Goal: Task Accomplishment & Management: Manage account settings

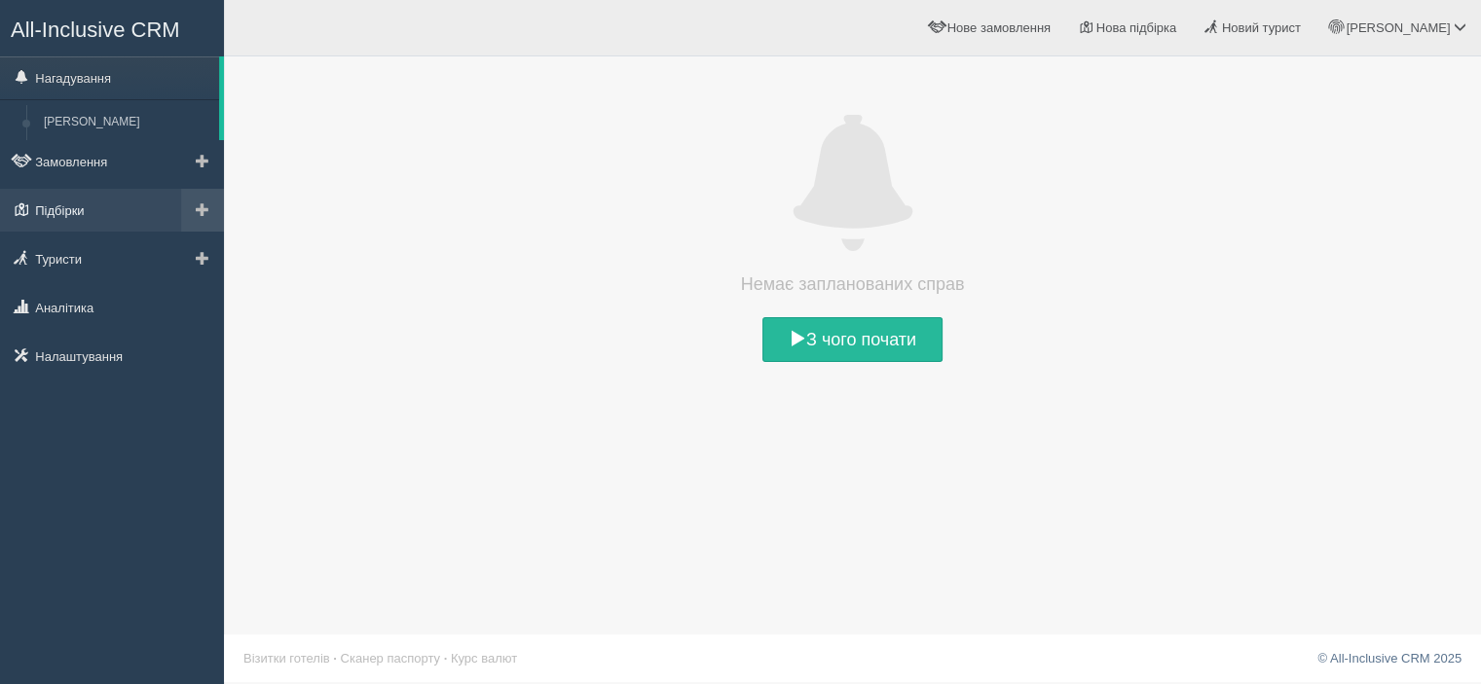
click at [136, 208] on link "Підбірки" at bounding box center [112, 210] width 224 height 43
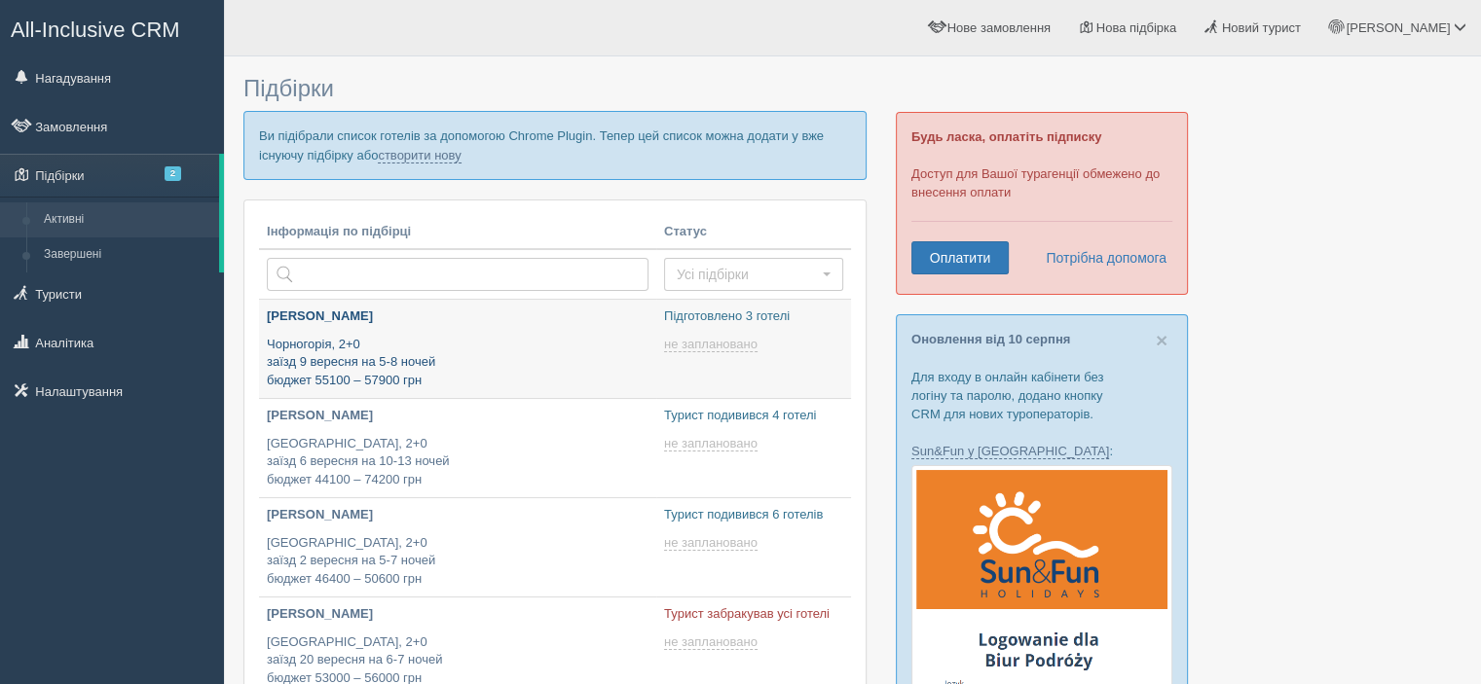
type input "[DATE] 19:00"
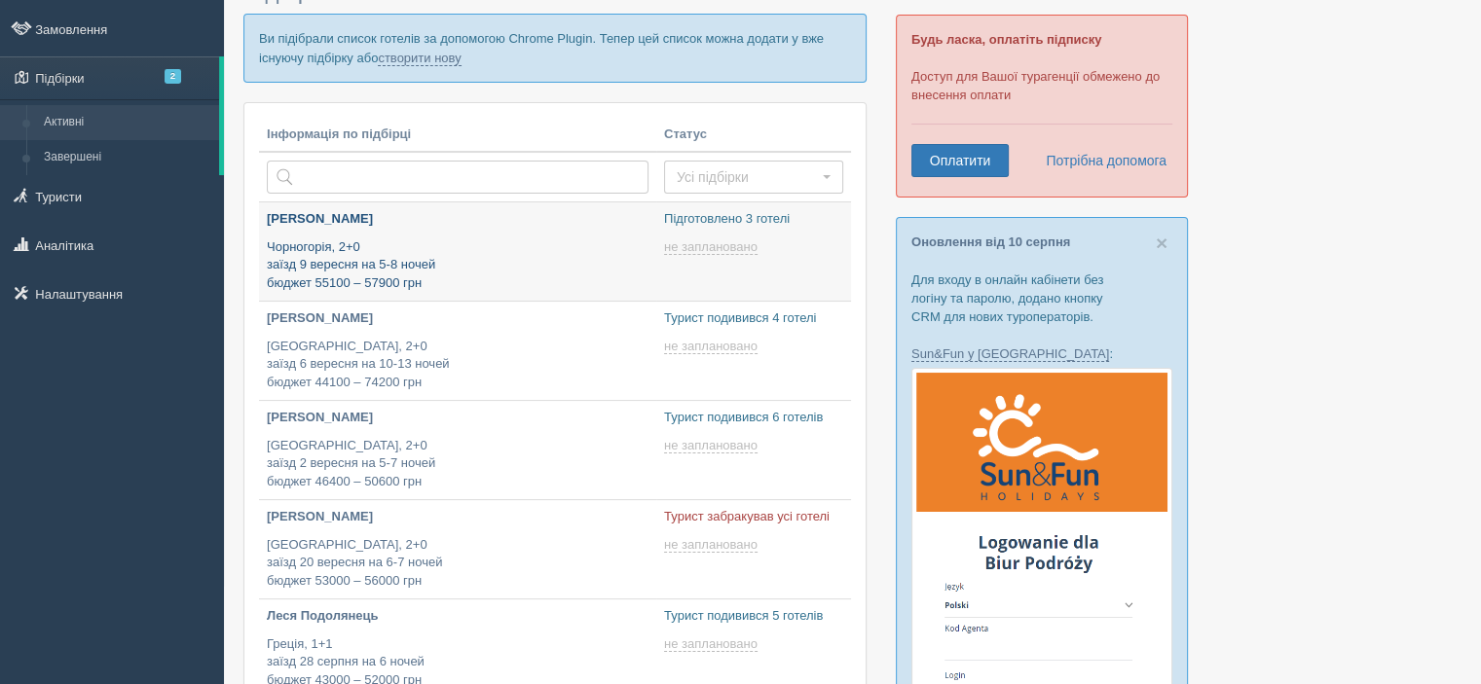
type input "2025-08-14 13:25"
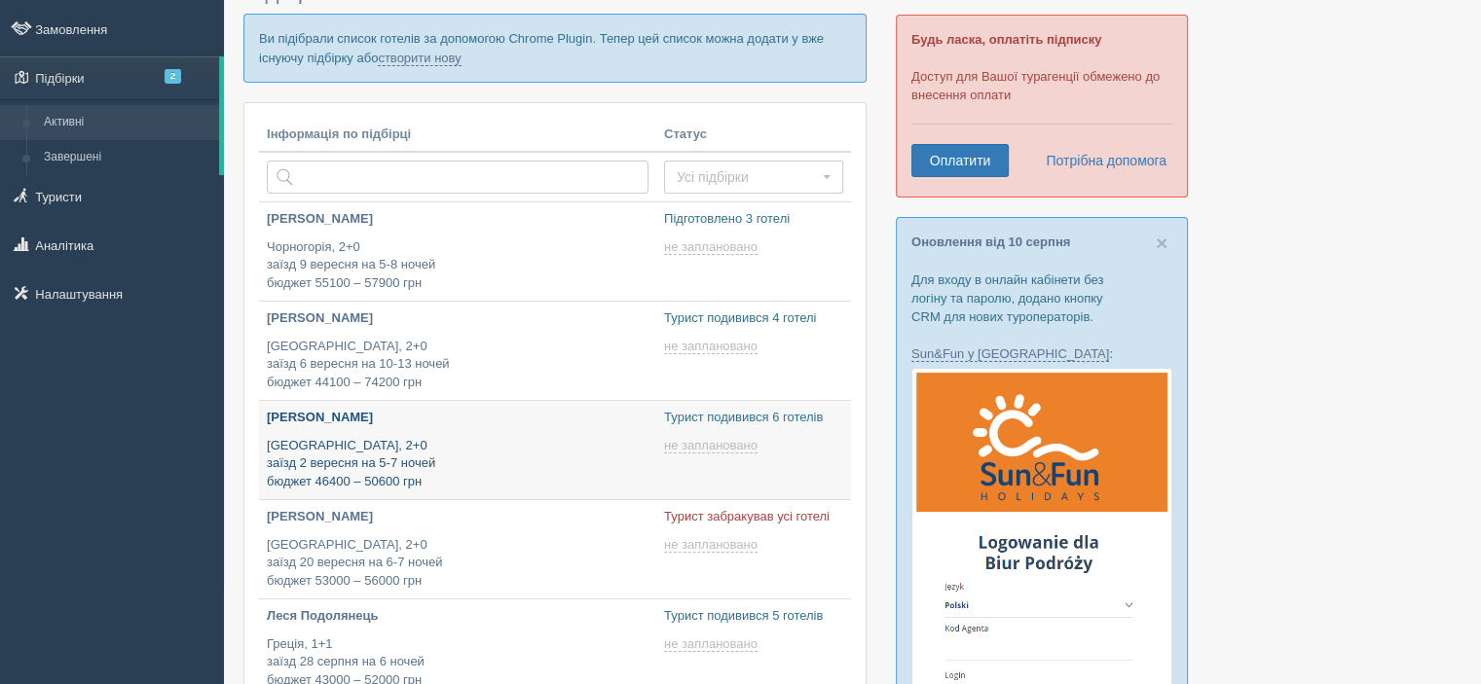
type input "[DATE] 12:55"
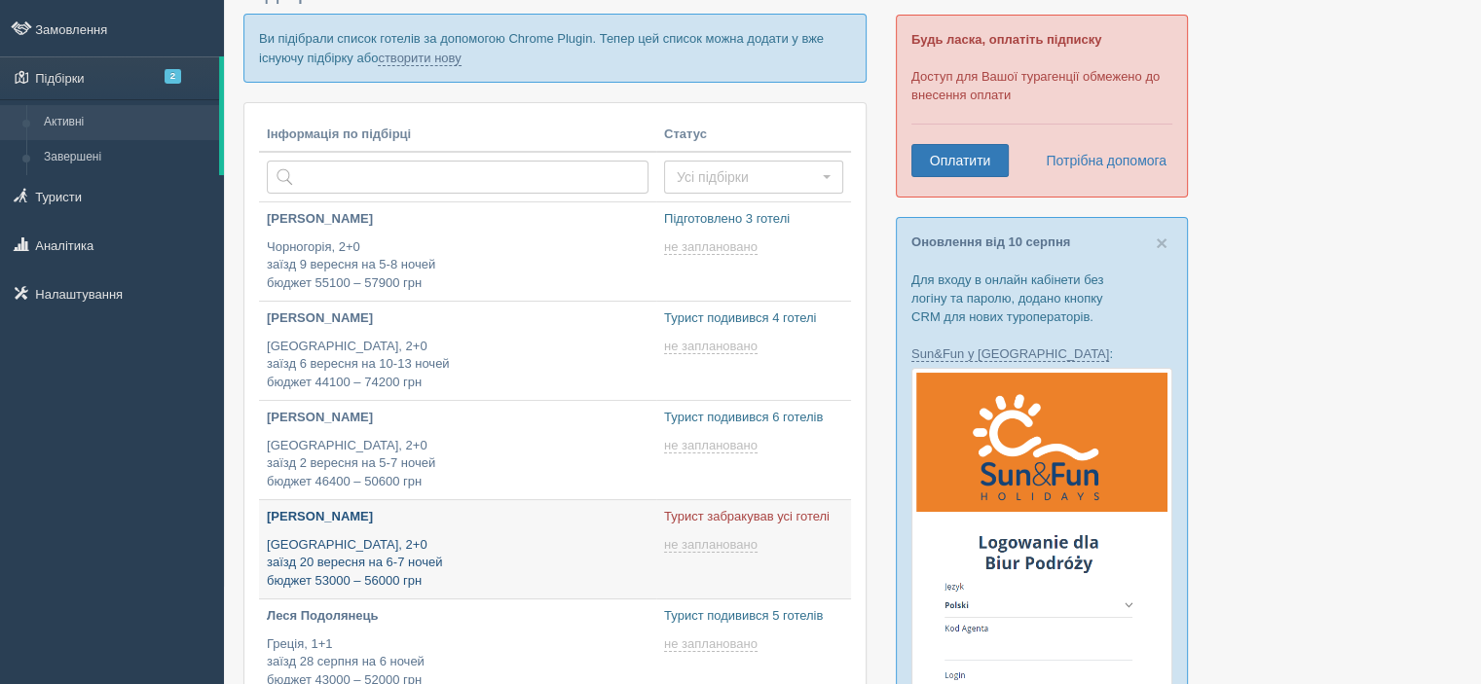
type input "2025-08-14 19:35"
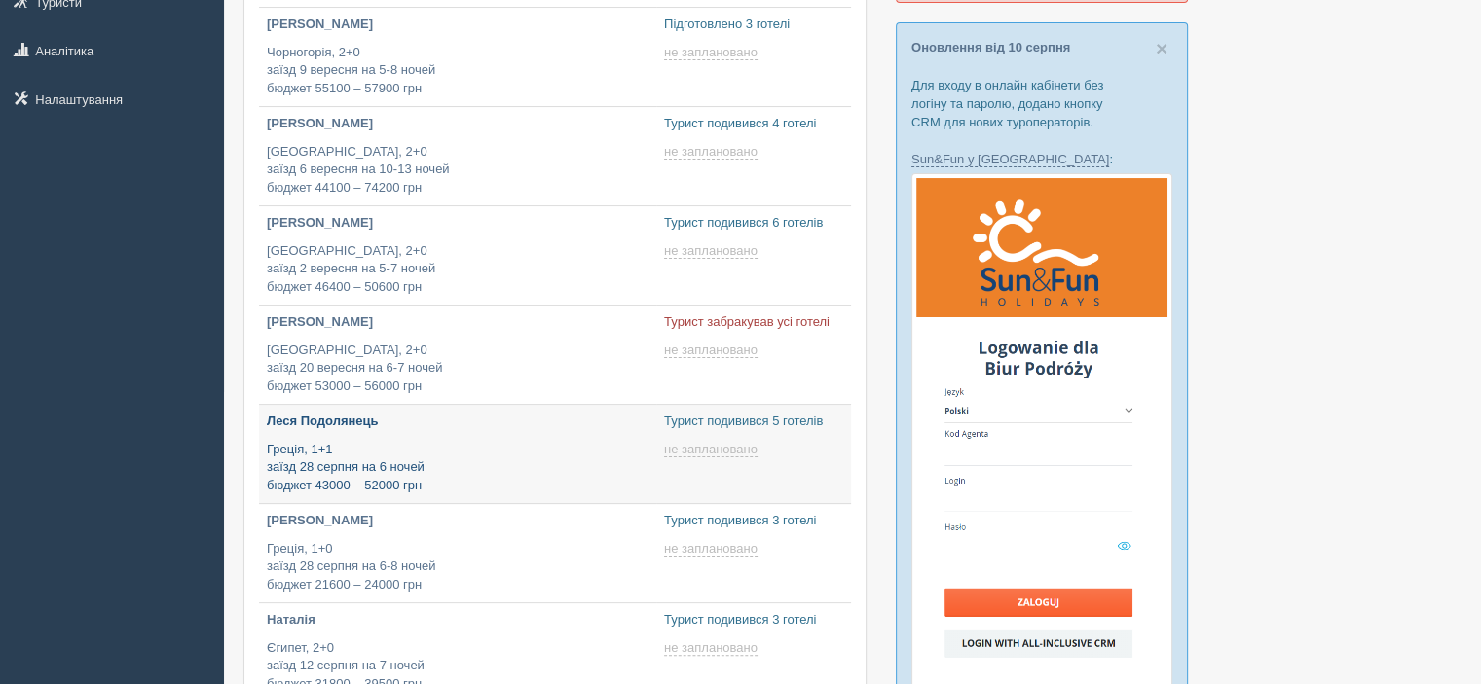
type input "2025-08-14 16:10"
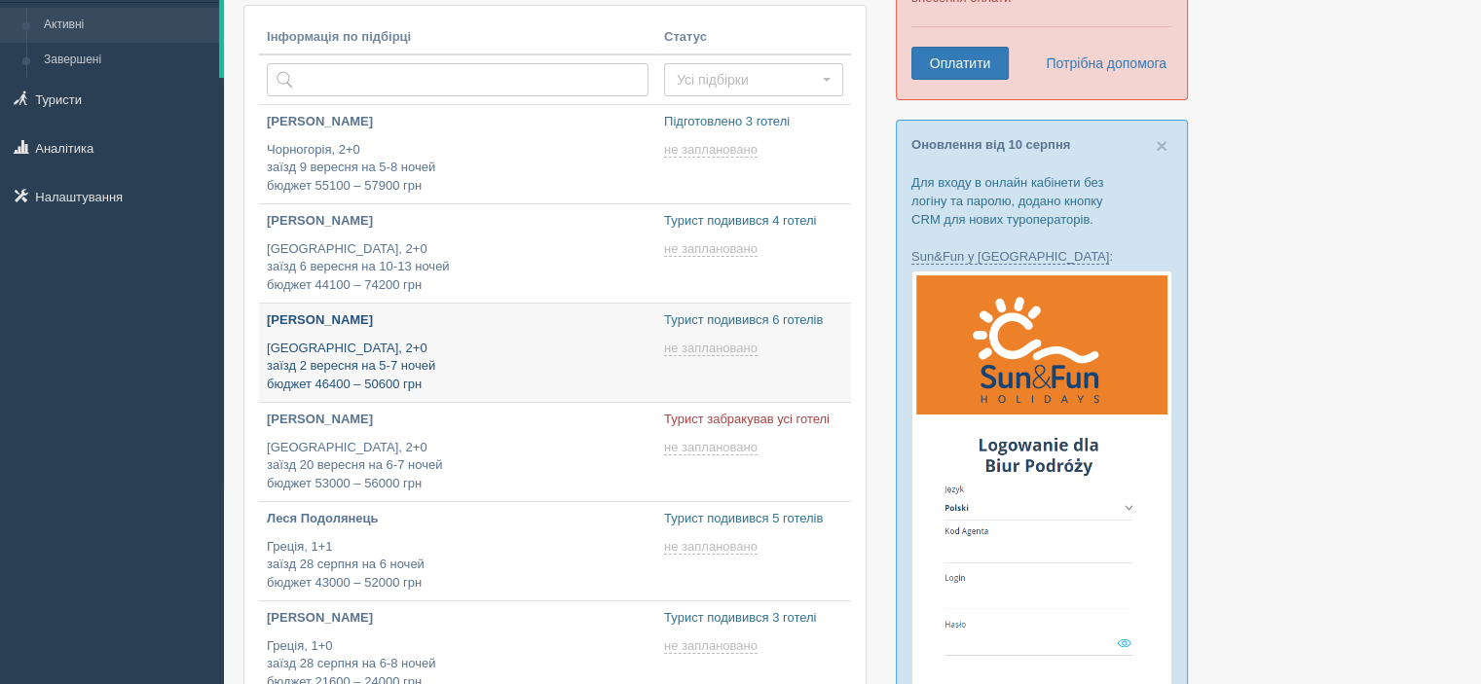
click at [327, 326] on p "Віта Мельник" at bounding box center [458, 321] width 382 height 18
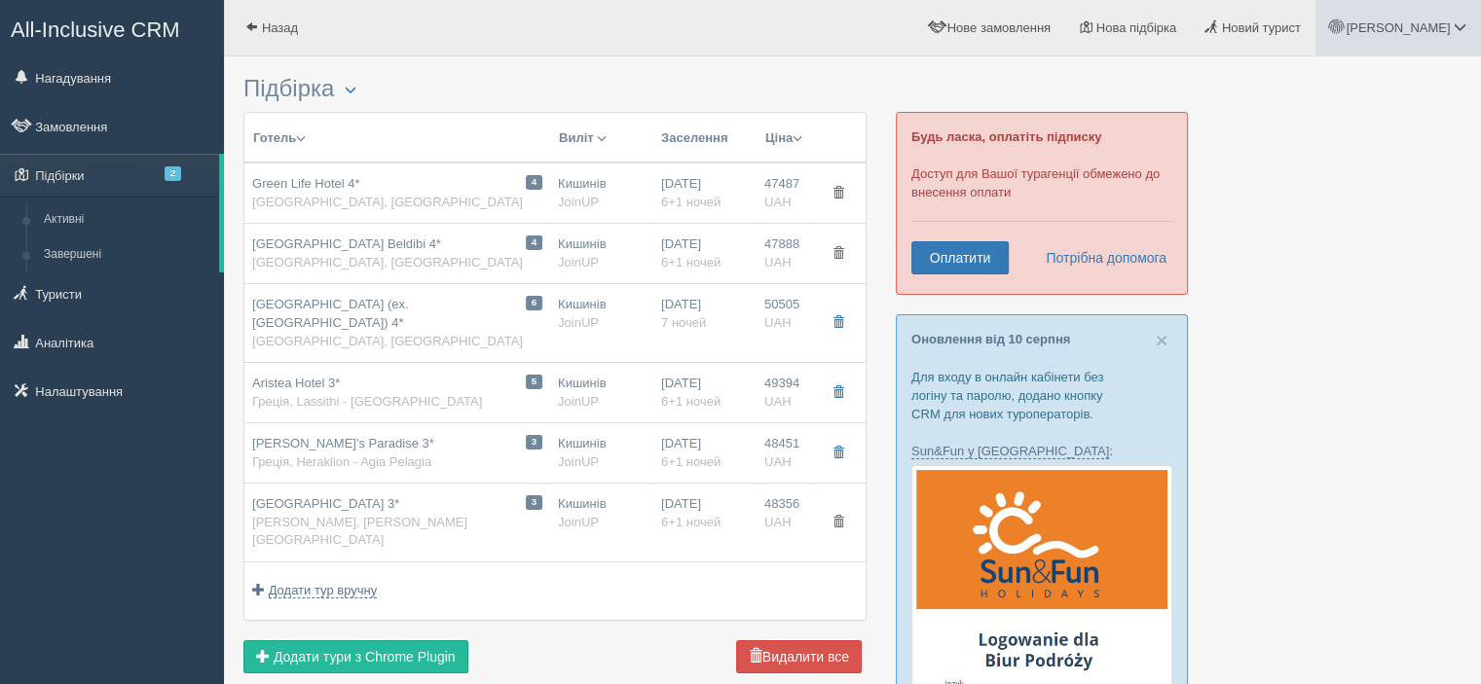
click at [1461, 29] on span at bounding box center [1459, 26] width 13 height 13
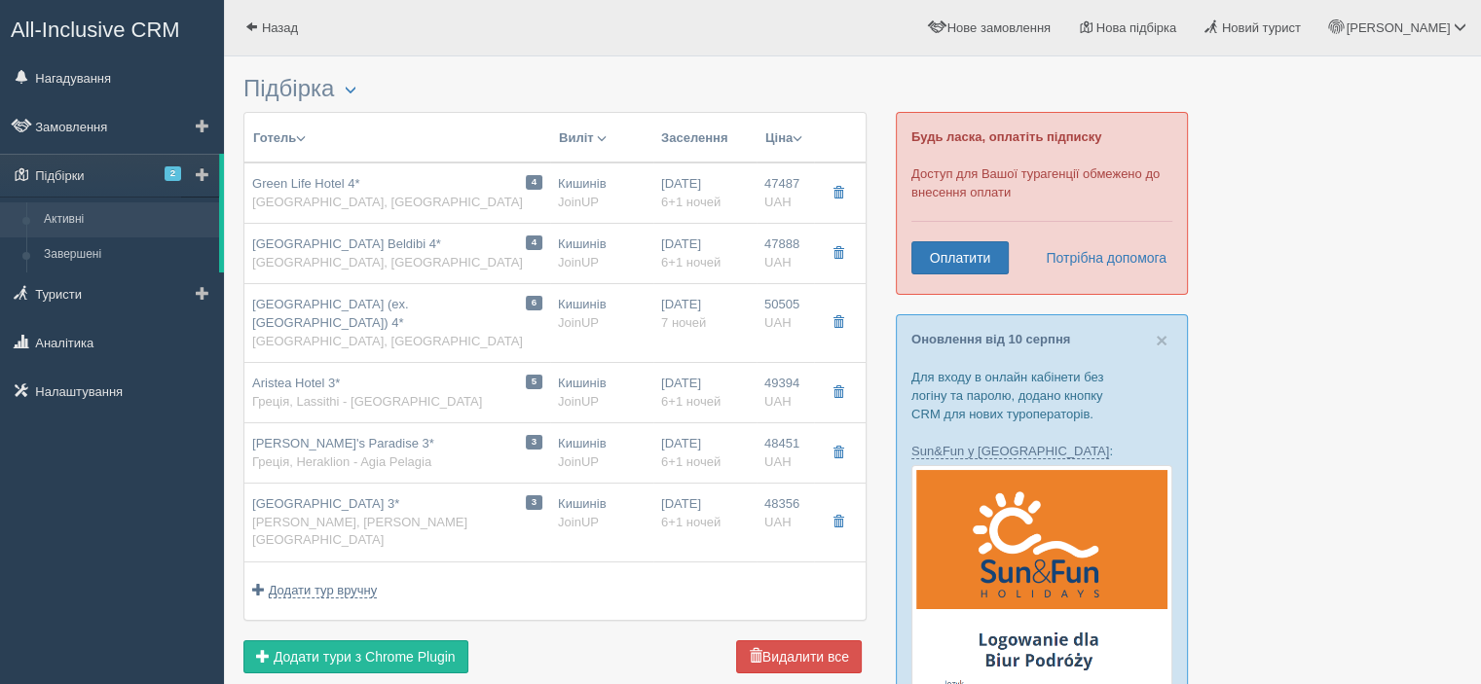
click at [90, 218] on link "Активні" at bounding box center [127, 219] width 184 height 35
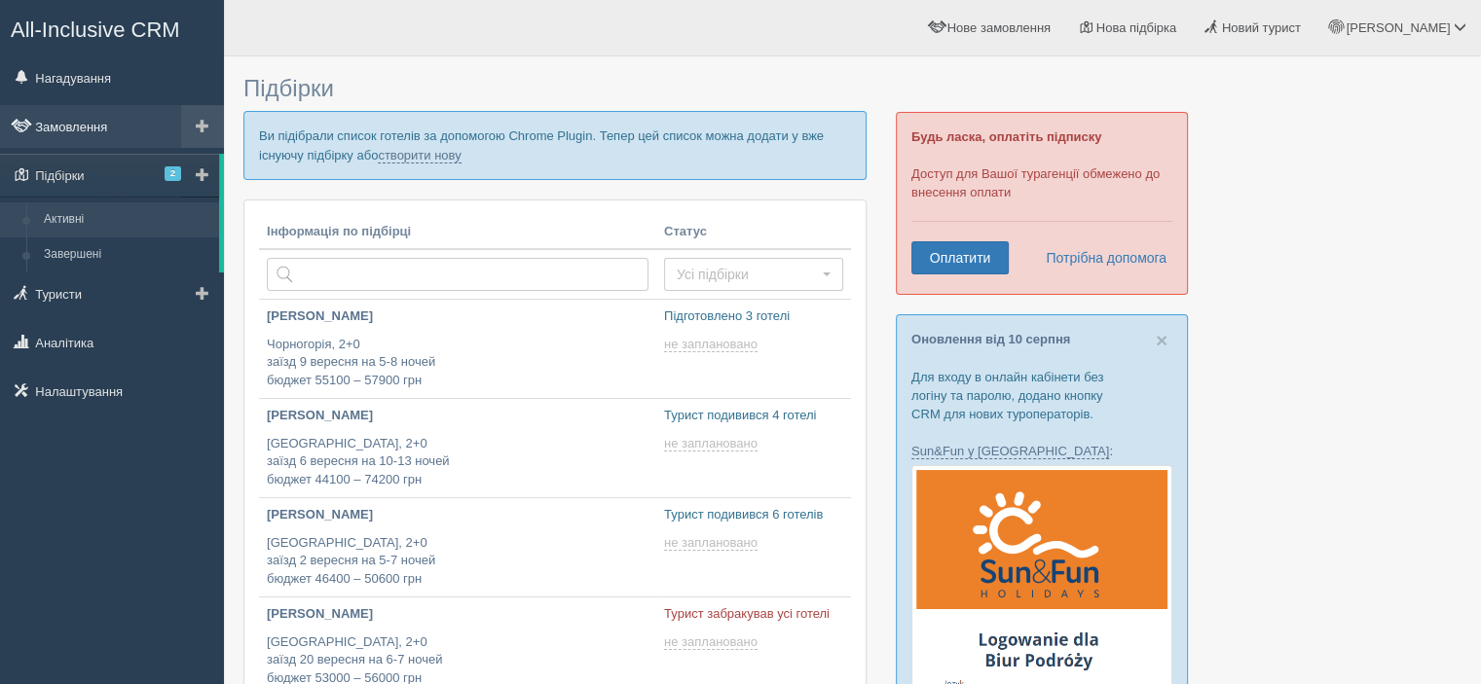
click at [122, 123] on link "Замовлення" at bounding box center [112, 126] width 224 height 43
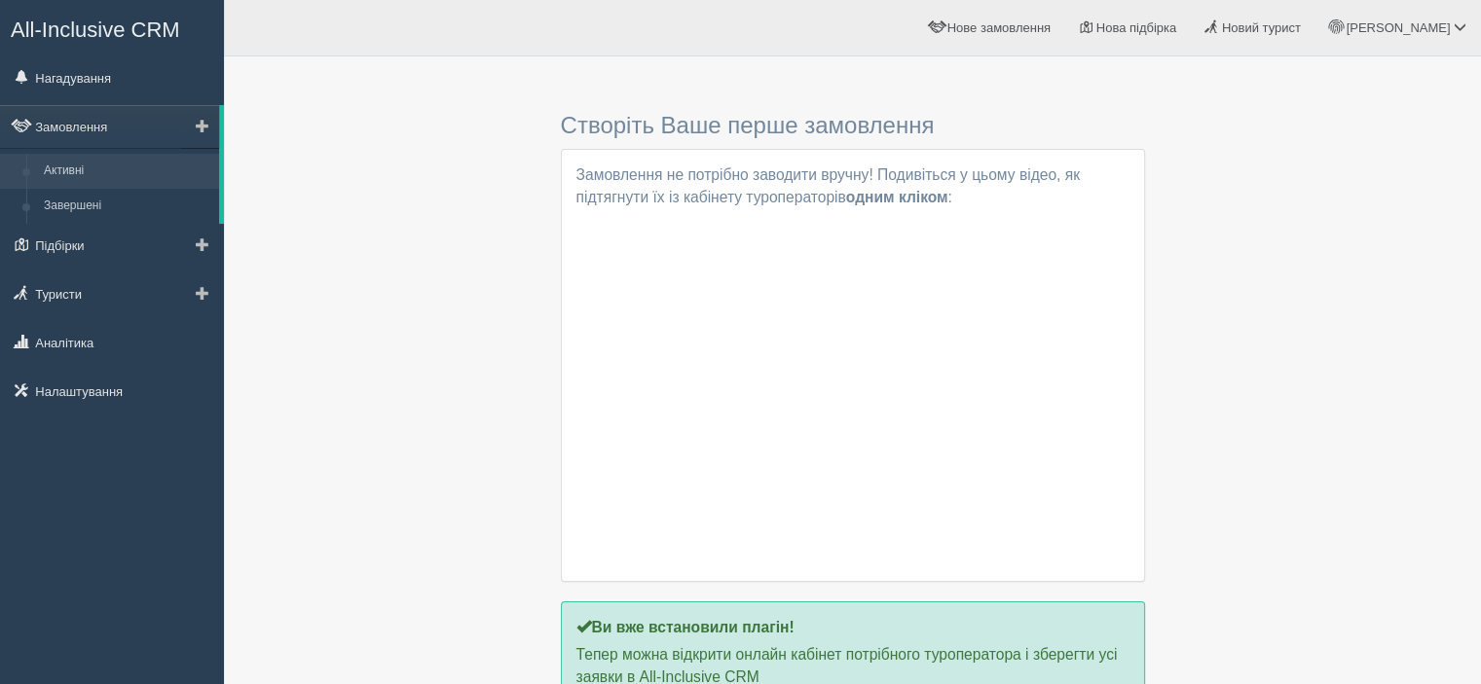
click at [140, 183] on link "Активні" at bounding box center [127, 171] width 184 height 35
click at [195, 236] on link at bounding box center [202, 245] width 43 height 43
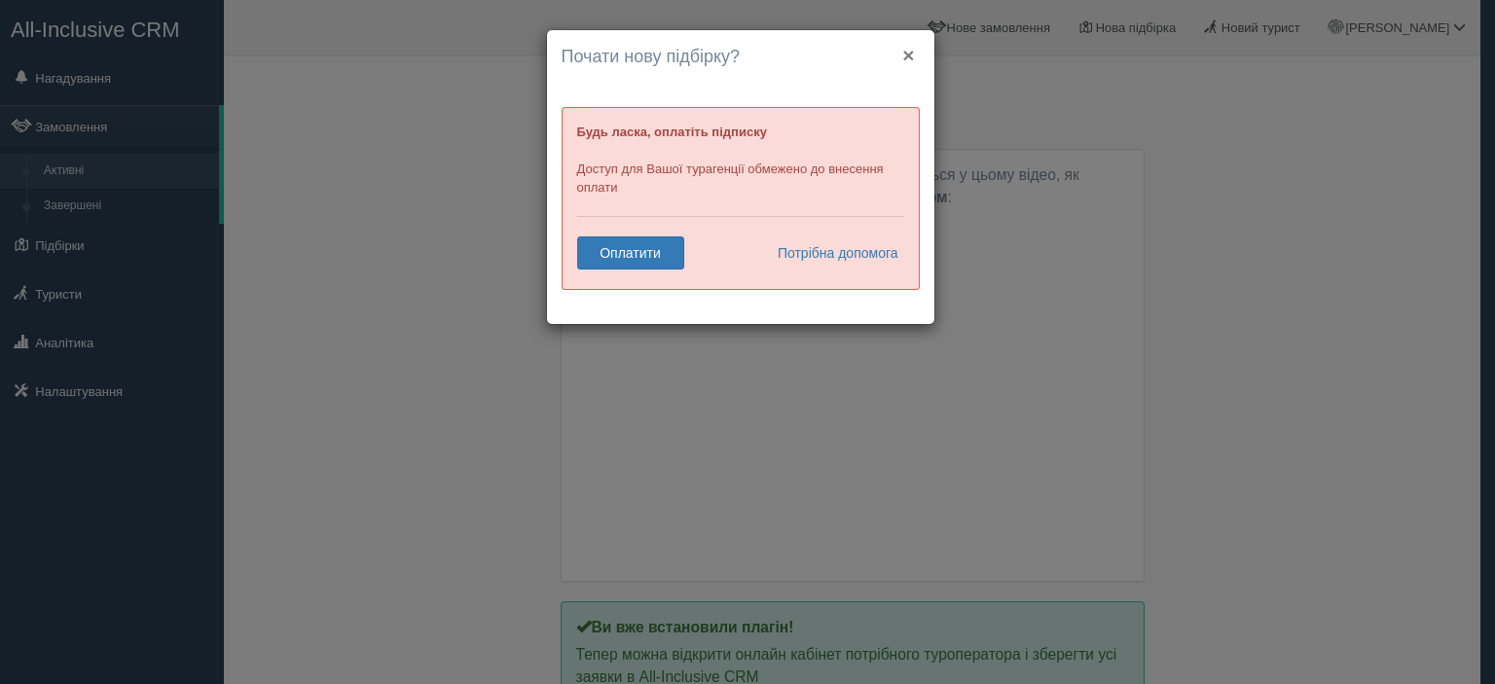
drag, startPoint x: 909, startPoint y: 61, endPoint x: 901, endPoint y: 92, distance: 32.1
click at [910, 60] on button "×" at bounding box center [908, 55] width 12 height 20
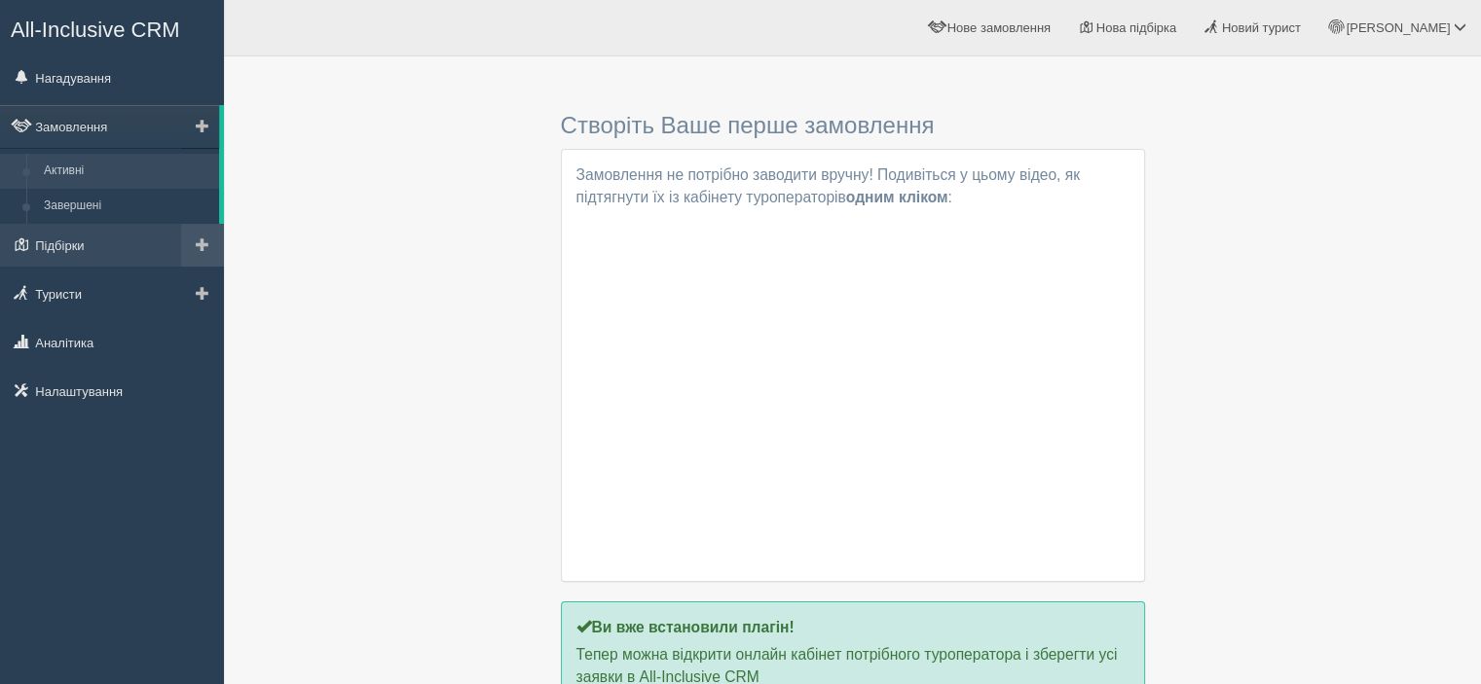
click at [195, 237] on link at bounding box center [202, 245] width 43 height 43
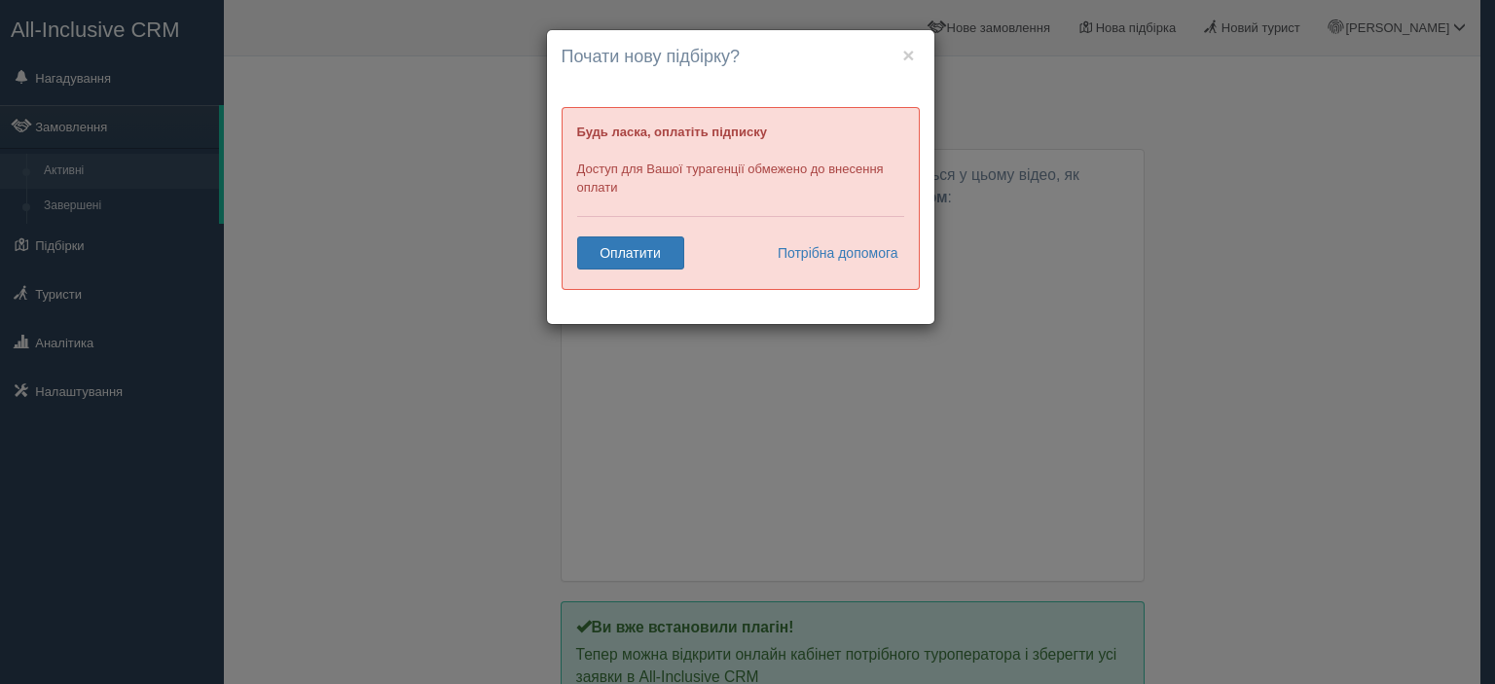
click at [919, 55] on h4 "Почати нову підбірку?" at bounding box center [741, 57] width 358 height 25
click at [899, 55] on h4 "Почати нову підбірку?" at bounding box center [741, 57] width 358 height 25
drag, startPoint x: 1168, startPoint y: 105, endPoint x: 1234, endPoint y: 81, distance: 70.5
click at [1177, 104] on div "× Почати нову підбірку? Додати готелі у нову підбірку? Будь ласка, оплатіть під…" at bounding box center [747, 342] width 1495 height 684
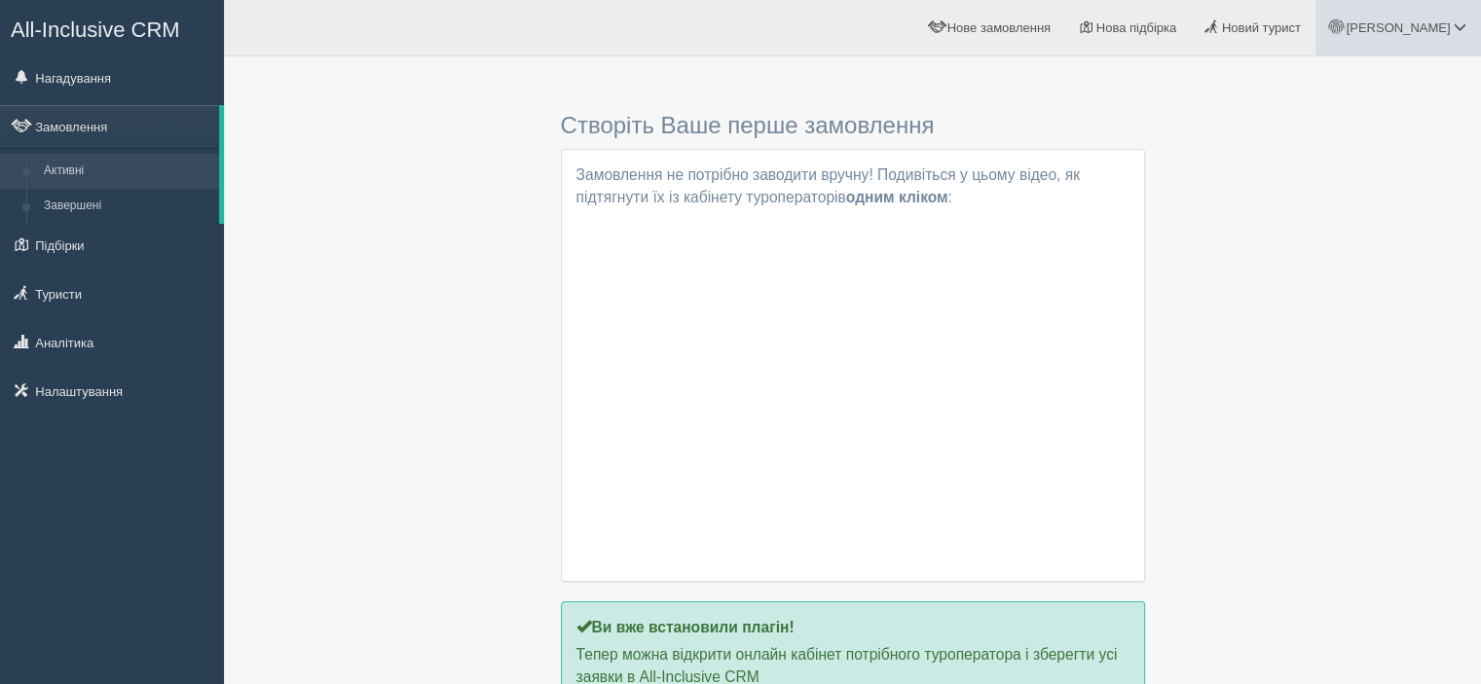
click at [1411, 42] on link "[PERSON_NAME]" at bounding box center [1397, 27] width 165 height 55
click at [1343, 263] on link "Вихід" at bounding box center [1373, 253] width 212 height 42
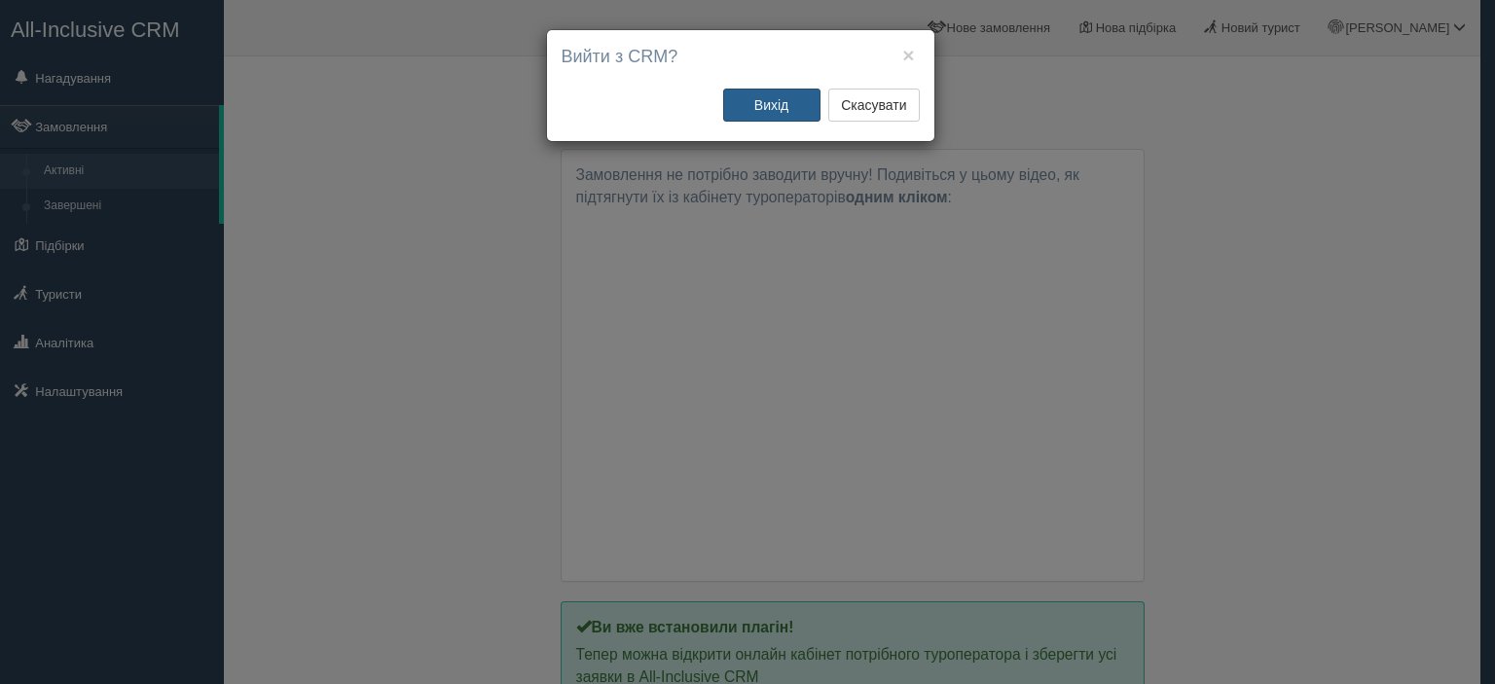
click at [794, 111] on button "Вихід" at bounding box center [771, 105] width 97 height 33
